Goal: Information Seeking & Learning: Find contact information

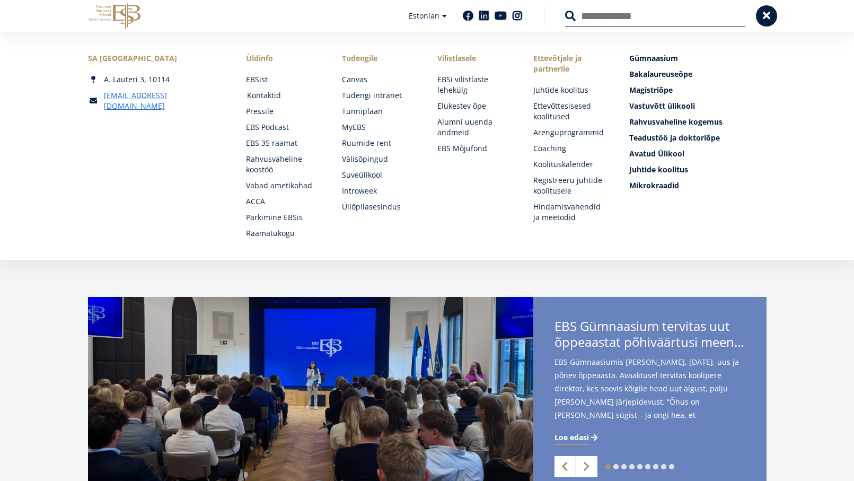
click at [269, 96] on link "Kontaktid" at bounding box center [284, 95] width 75 height 11
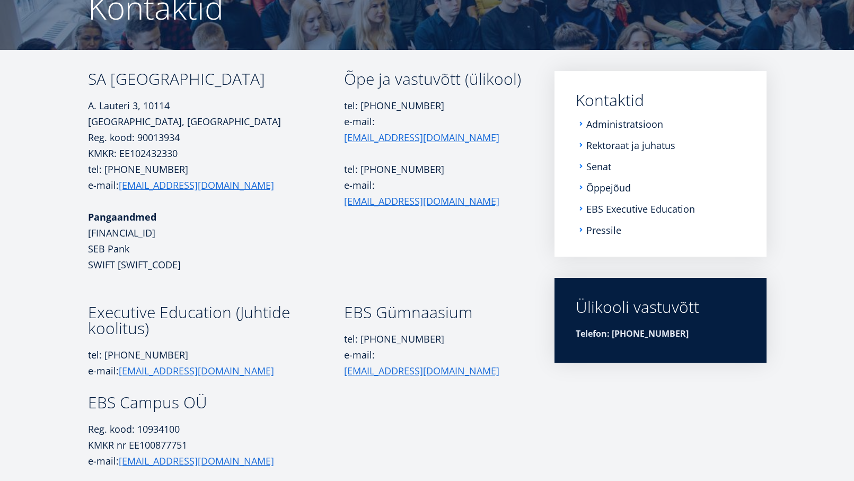
scroll to position [159, 0]
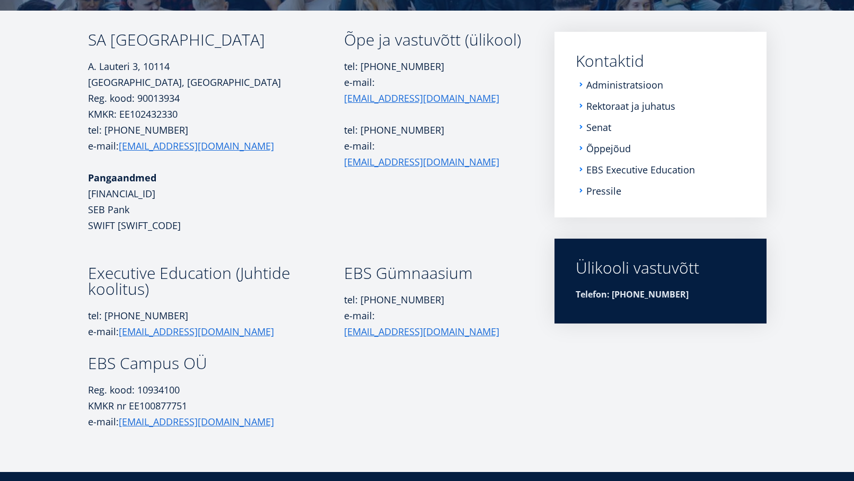
drag, startPoint x: 84, startPoint y: 363, endPoint x: 222, endPoint y: 375, distance: 137.8
click at [222, 377] on div "SA Estonian Business School A. Lauteri 3, 10114 Tallinn, Eesti Reg. kood: 90013…" at bounding box center [427, 231] width 763 height 398
click at [222, 375] on td "EBS Campus OÜ Reg. kood: 10934100 KMKR nr EE100877751 e-mail: campus@ebs.ee" at bounding box center [216, 392] width 256 height 74
click at [222, 367] on h3 "EBS Campus OÜ" at bounding box center [216, 363] width 256 height 16
click at [214, 364] on h3 "EBS Campus OÜ" at bounding box center [216, 363] width 256 height 16
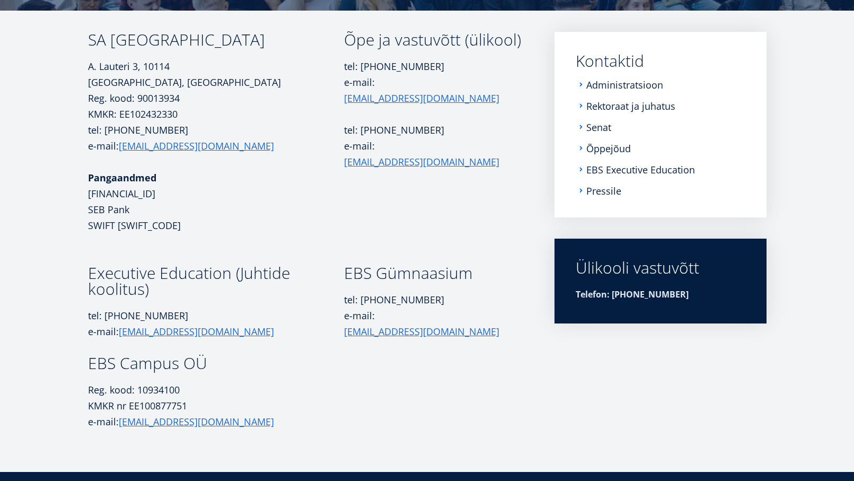
click at [207, 365] on h3 "EBS Campus OÜ" at bounding box center [216, 363] width 256 height 16
click at [200, 366] on h3 "EBS Campus OÜ" at bounding box center [216, 363] width 256 height 16
drag, startPoint x: 204, startPoint y: 367, endPoint x: 89, endPoint y: 357, distance: 116.0
click at [89, 357] on h3 "EBS Campus OÜ" at bounding box center [216, 363] width 256 height 16
copy h3 "EBS Campus OÜ"
